Goal: Find specific page/section: Find specific page/section

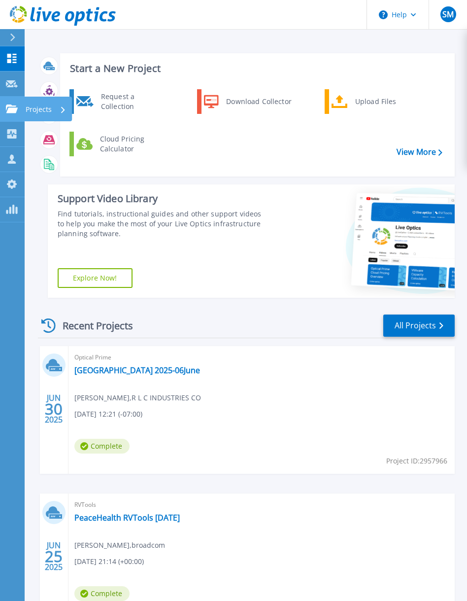
click at [35, 109] on p "Projects" at bounding box center [39, 110] width 26 height 26
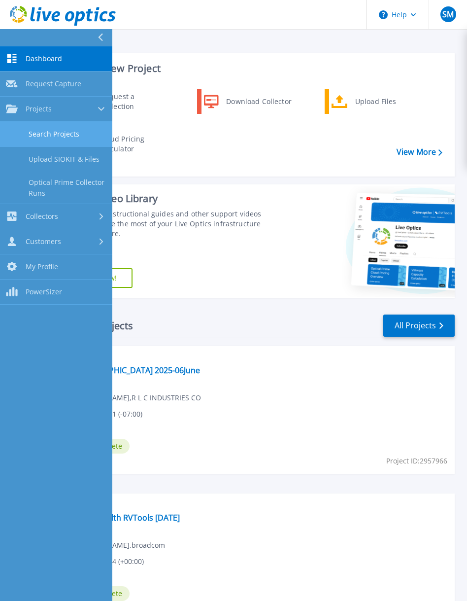
click at [35, 130] on link "Search Projects" at bounding box center [56, 134] width 112 height 25
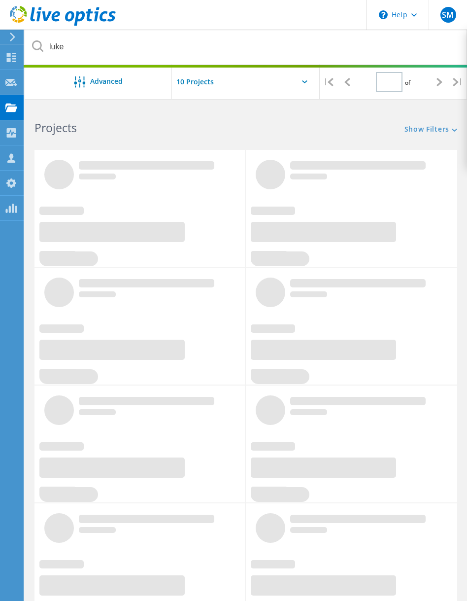
type input "1"
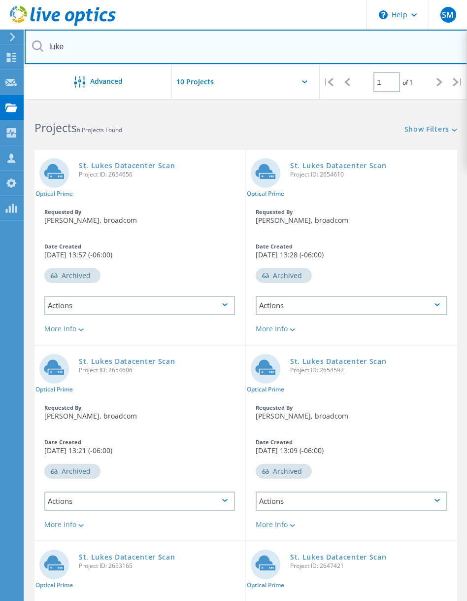
drag, startPoint x: 89, startPoint y: 46, endPoint x: 30, endPoint y: 42, distance: 59.8
click at [30, 42] on input "luke" at bounding box center [246, 47] width 443 height 35
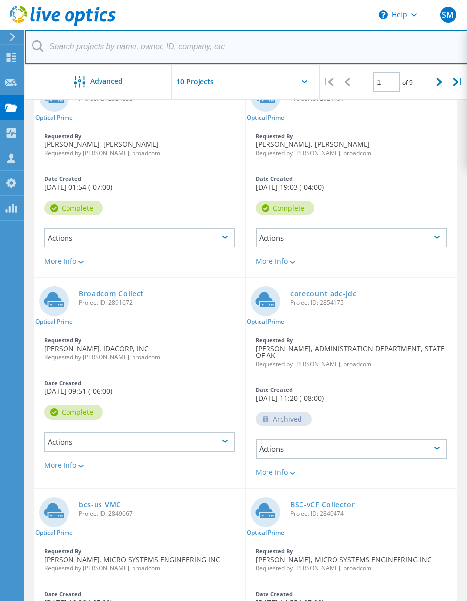
scroll to position [489, 0]
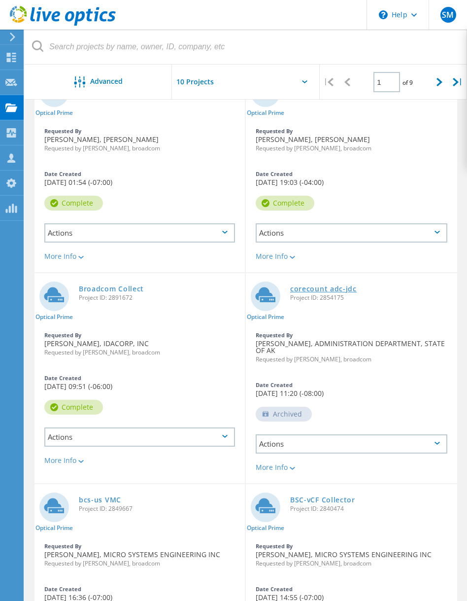
click at [345, 290] on link "corecount adc-jdc" at bounding box center [323, 288] width 67 height 7
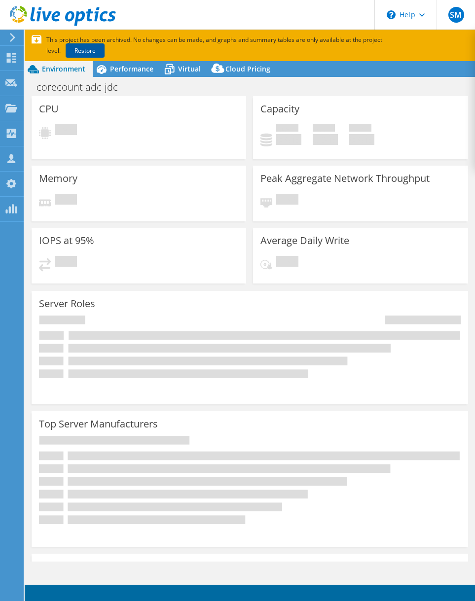
click at [71, 50] on link "Restore" at bounding box center [85, 50] width 39 height 14
select select "USD"
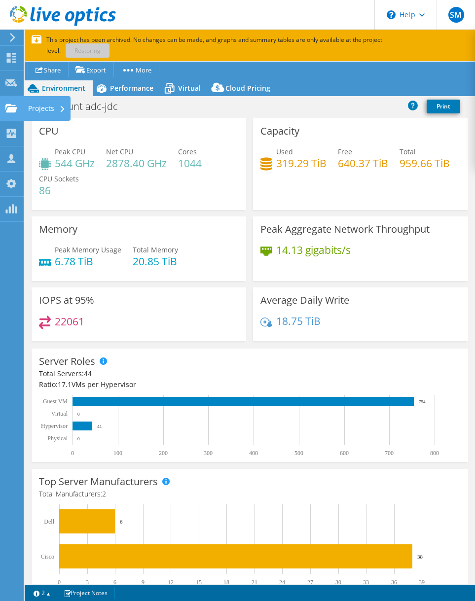
click at [55, 110] on div "Projects" at bounding box center [46, 108] width 47 height 25
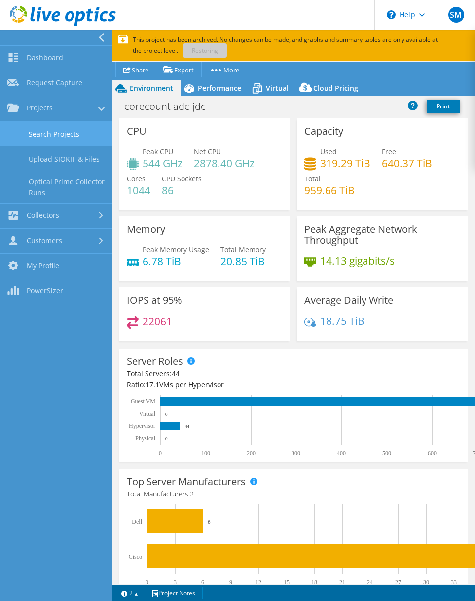
click at [55, 134] on link "Search Projects" at bounding box center [56, 133] width 112 height 25
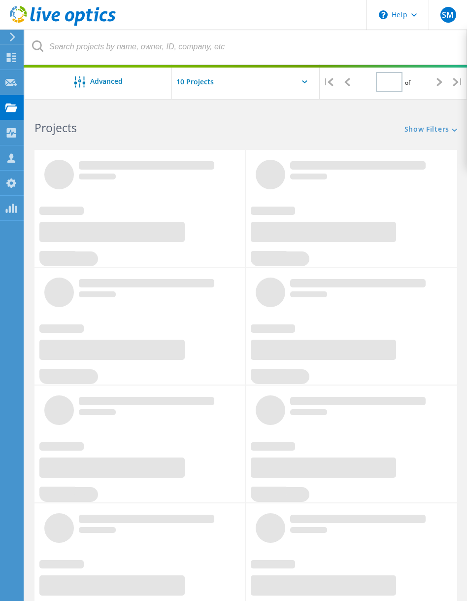
type input "1"
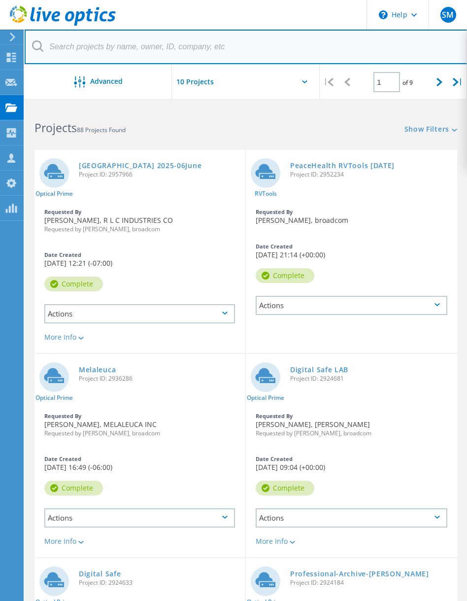
click at [158, 41] on input "text" at bounding box center [246, 47] width 443 height 35
paste input "765257"
type input "765257"
type input "chris.jones"
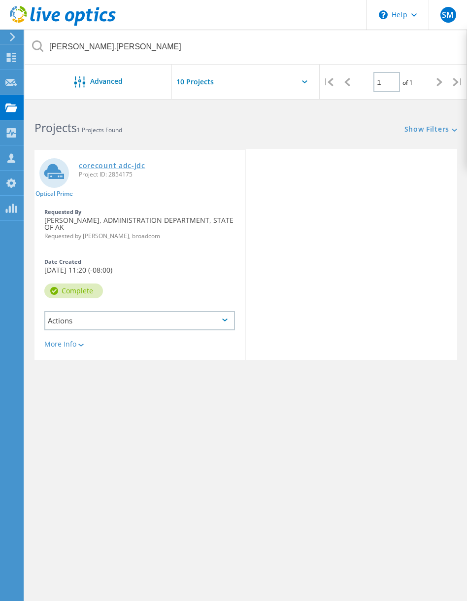
click at [121, 168] on link "corecount adc-jdc" at bounding box center [112, 165] width 67 height 7
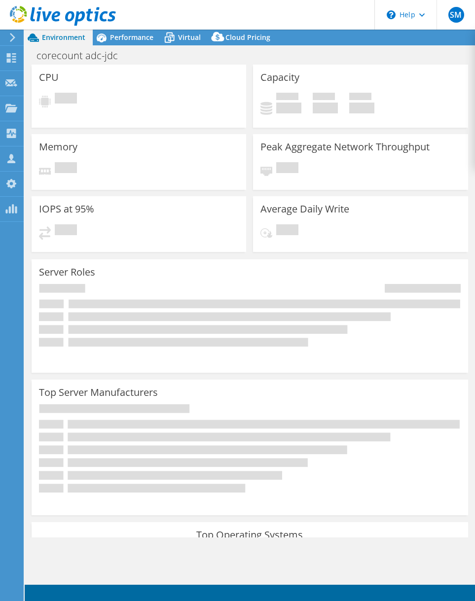
select select "USD"
